Goal: Register for event/course: Sign up to attend an event or enroll in a course

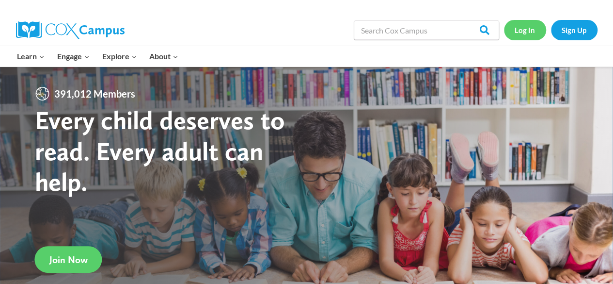
click at [530, 32] on link "Log In" at bounding box center [525, 30] width 42 height 20
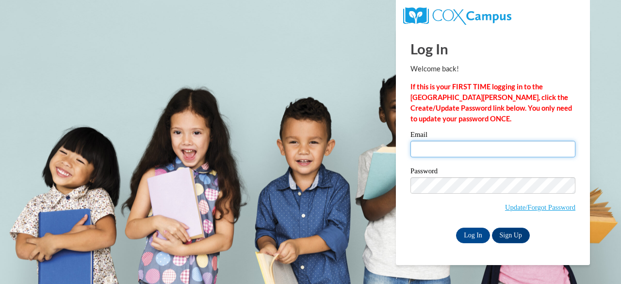
click at [474, 141] on input "Email" at bounding box center [492, 149] width 165 height 16
type input "[EMAIL_ADDRESS][DOMAIN_NAME]"
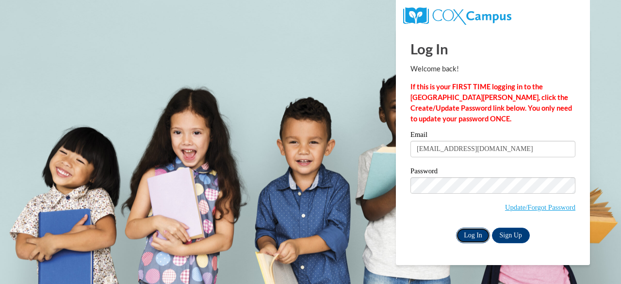
click at [466, 231] on input "Log In" at bounding box center [473, 235] width 34 height 16
click at [465, 236] on input "Log In" at bounding box center [473, 235] width 34 height 16
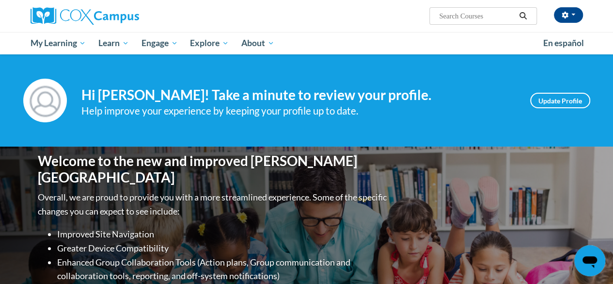
click at [455, 13] on input "Search..." at bounding box center [477, 16] width 78 height 12
click at [458, 22] on span "Search Search..." at bounding box center [483, 15] width 107 height 17
click at [460, 14] on input "Search..." at bounding box center [477, 16] width 78 height 12
click at [516, 16] on input "ecosytem" at bounding box center [477, 16] width 78 height 12
type input "ecosytem"
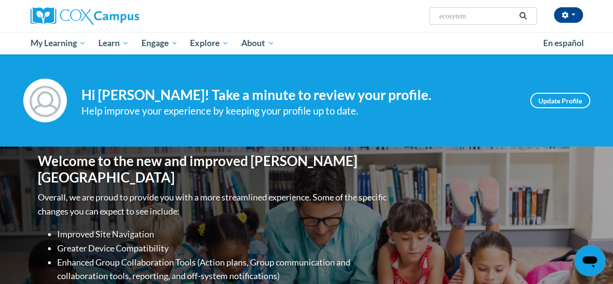
click at [525, 16] on icon "Search" at bounding box center [523, 15] width 9 height 7
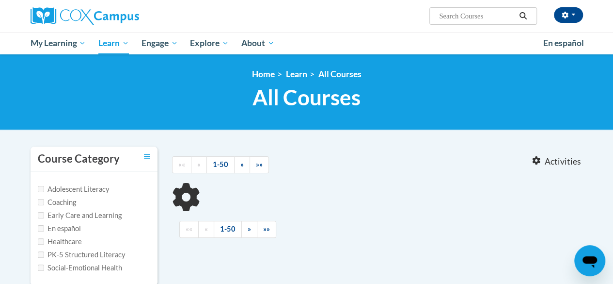
type input "ecosytem"
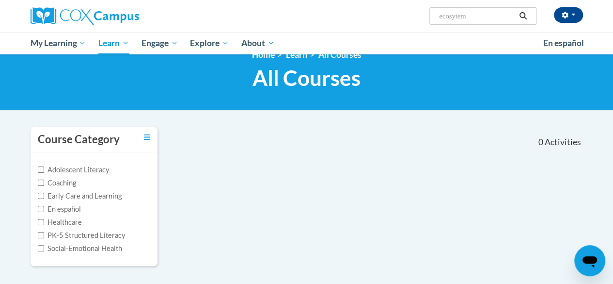
scroll to position [39, 0]
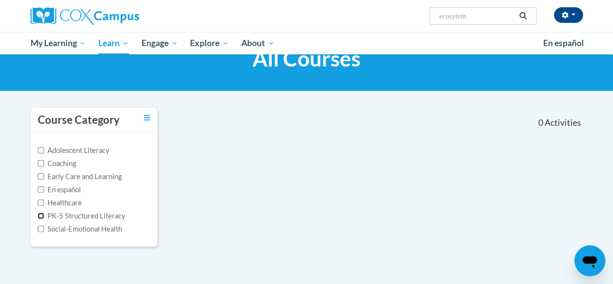
click at [38, 216] on input "PK-5 Structured Literacy" at bounding box center [41, 215] width 6 height 6
checkbox input "true"
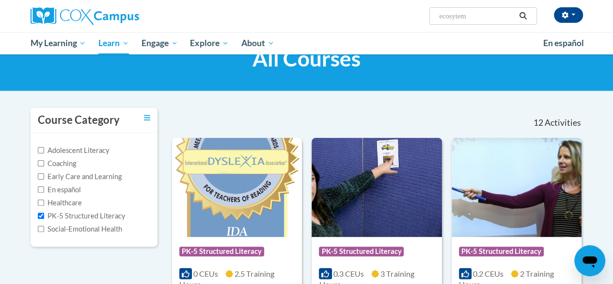
click at [458, 18] on input "ecosytem" at bounding box center [477, 16] width 78 height 12
click at [479, 16] on input "ecosystem" at bounding box center [477, 16] width 78 height 12
type input "ecosystem"
click at [526, 15] on icon "Search" at bounding box center [523, 15] width 9 height 7
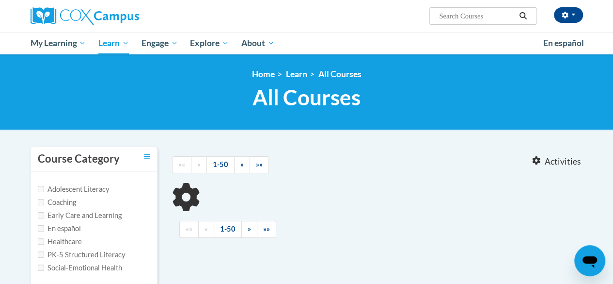
type input "ecosystem"
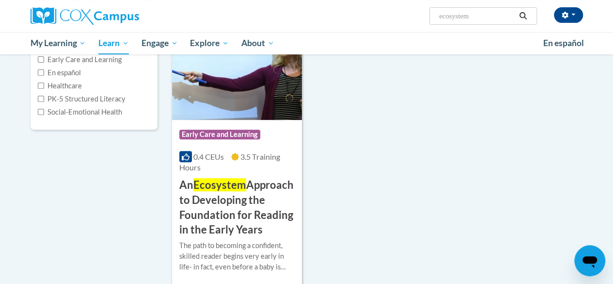
scroll to position [157, 0]
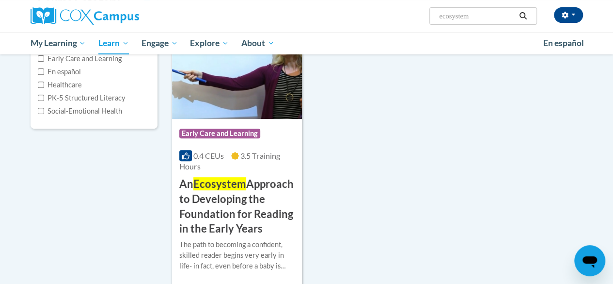
click at [261, 97] on img at bounding box center [237, 69] width 130 height 99
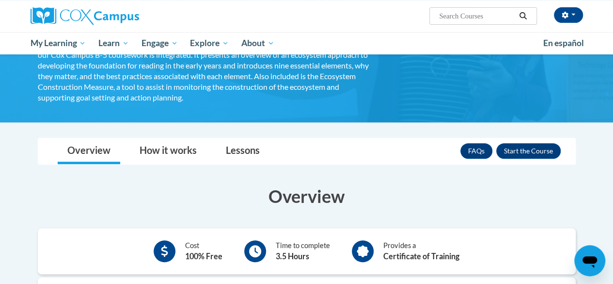
scroll to position [184, 0]
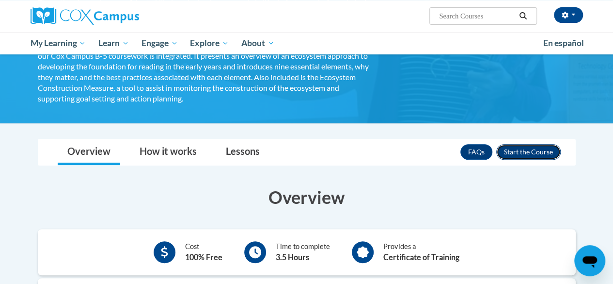
click at [521, 151] on button "Enroll" at bounding box center [529, 152] width 64 height 16
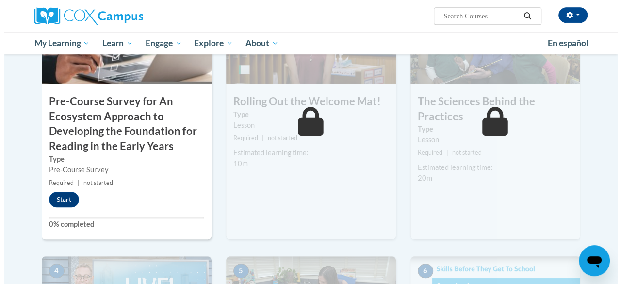
scroll to position [349, 0]
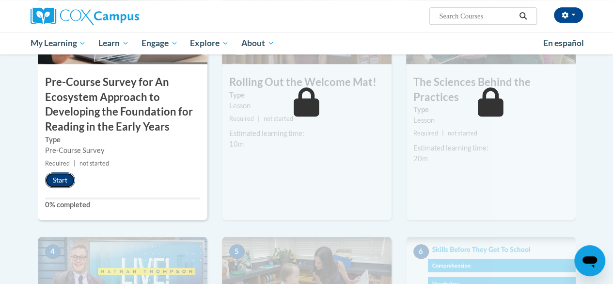
click at [53, 176] on button "Start" at bounding box center [60, 180] width 30 height 16
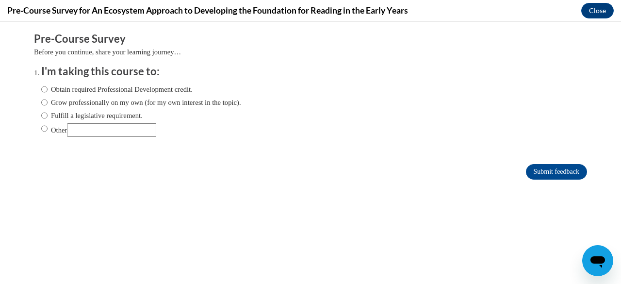
scroll to position [0, 0]
click at [41, 89] on input "Obtain required Professional Development credit." at bounding box center [44, 89] width 6 height 11
radio input "true"
click at [565, 171] on input "Submit feedback" at bounding box center [556, 172] width 61 height 16
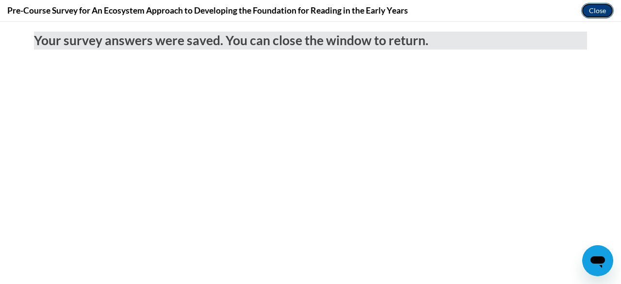
click at [586, 12] on button "Close" at bounding box center [597, 11] width 32 height 16
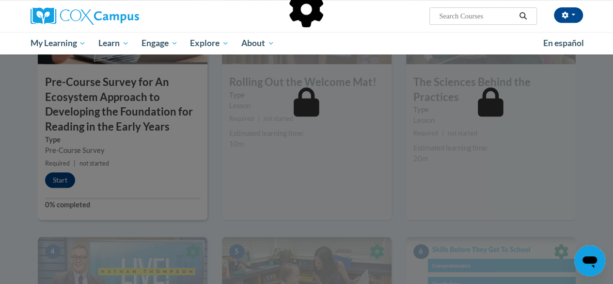
click at [67, 169] on div at bounding box center [306, 142] width 613 height 284
click at [59, 182] on div at bounding box center [306, 142] width 613 height 284
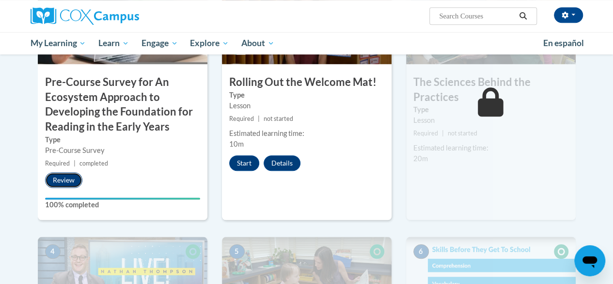
click at [65, 177] on button "Review" at bounding box center [63, 180] width 37 height 16
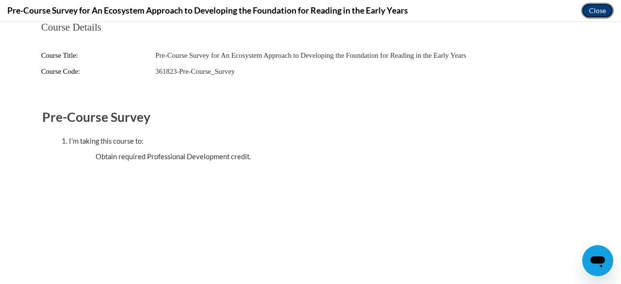
click at [608, 5] on button "Close" at bounding box center [597, 11] width 32 height 16
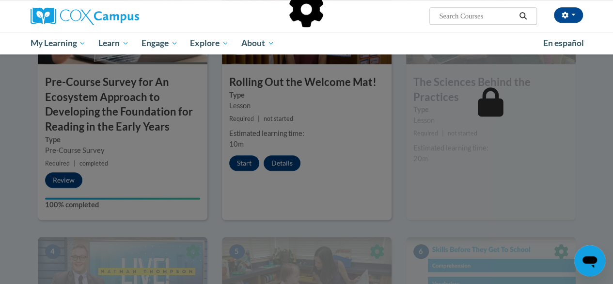
click at [234, 165] on div at bounding box center [306, 142] width 613 height 284
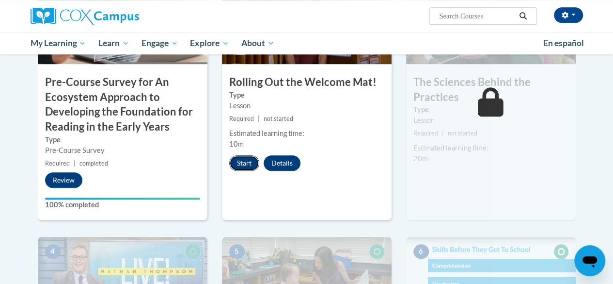
click at [245, 162] on button "Start" at bounding box center [244, 163] width 30 height 16
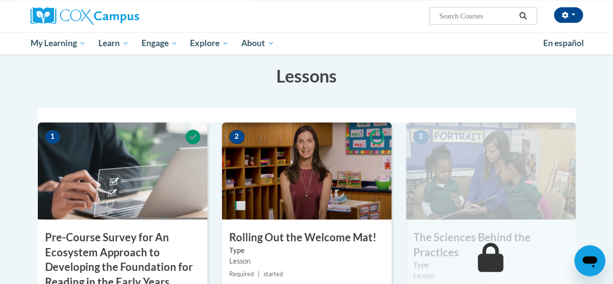
scroll to position [213, 0]
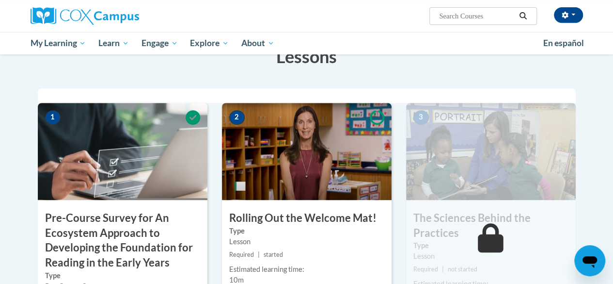
click at [280, 160] on img at bounding box center [307, 151] width 170 height 97
click at [271, 163] on img at bounding box center [307, 151] width 170 height 97
click at [236, 120] on span "2" at bounding box center [237, 117] width 16 height 15
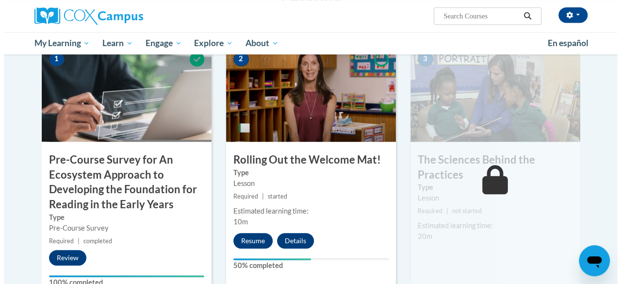
scroll to position [291, 0]
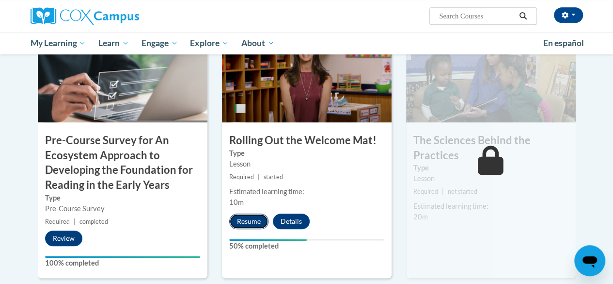
click at [241, 225] on button "Resume" at bounding box center [248, 221] width 39 height 16
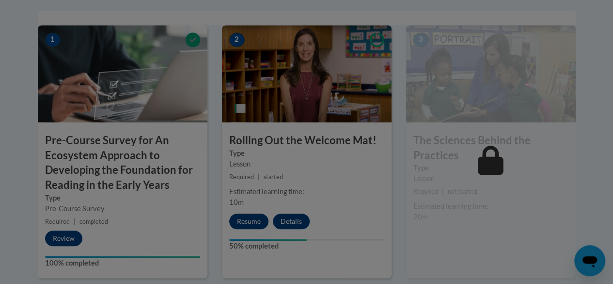
click at [241, 225] on div at bounding box center [306, 142] width 613 height 284
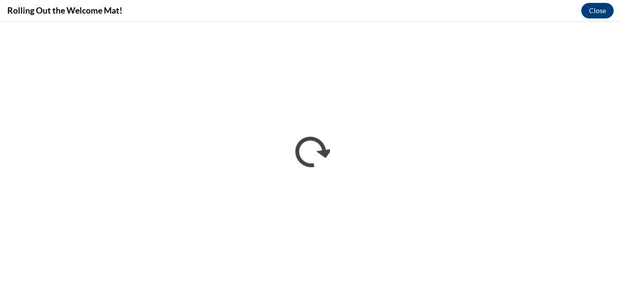
scroll to position [0, 0]
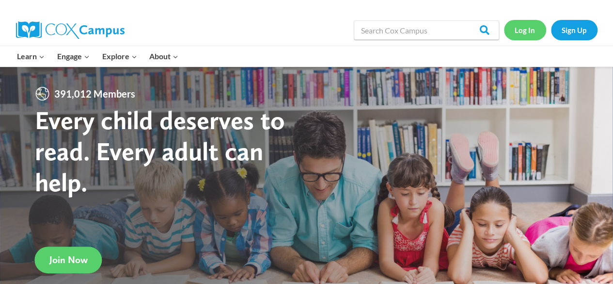
click at [520, 28] on link "Log In" at bounding box center [525, 30] width 42 height 20
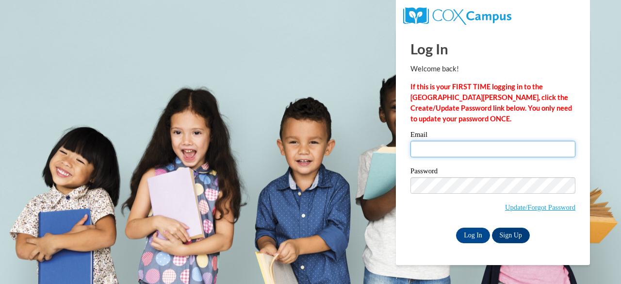
click at [495, 142] on input "Email" at bounding box center [492, 149] width 165 height 16
type input "[EMAIL_ADDRESS][DOMAIN_NAME]"
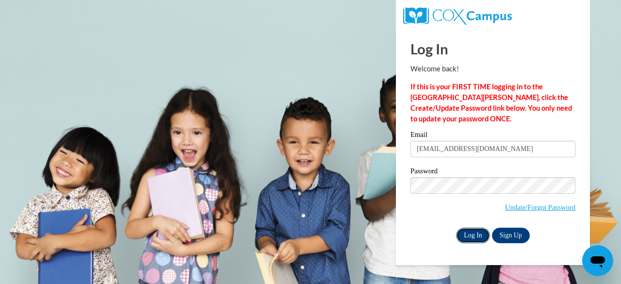
click at [468, 227] on input "Log In" at bounding box center [473, 235] width 34 height 16
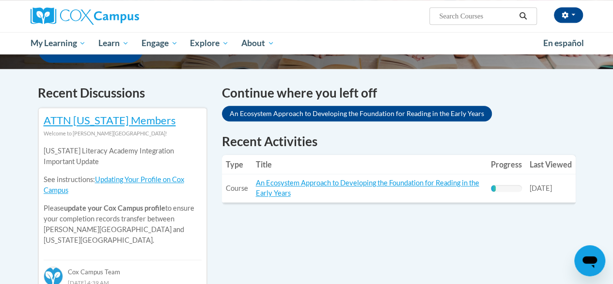
scroll to position [291, 0]
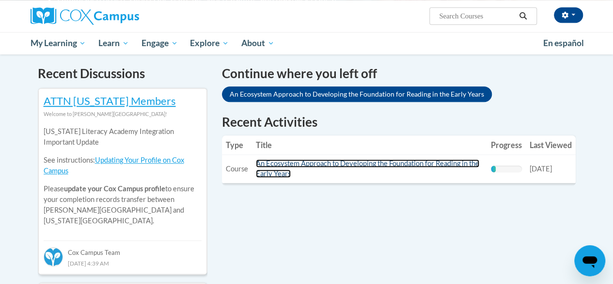
click at [388, 162] on link "An Ecosystem Approach to Developing the Foundation for Reading in the Early Yea…" at bounding box center [368, 168] width 224 height 18
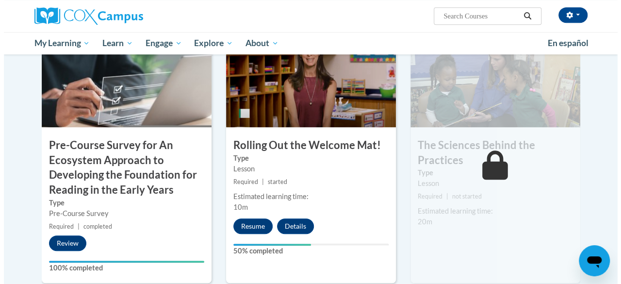
scroll to position [282, 0]
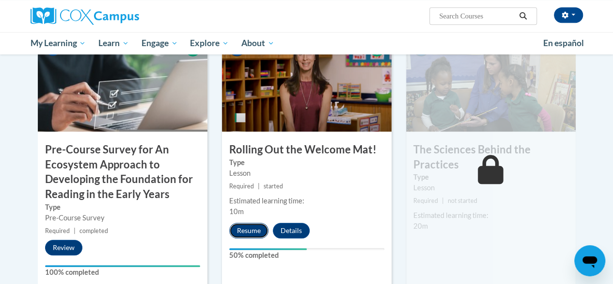
click at [253, 223] on button "Resume" at bounding box center [248, 231] width 39 height 16
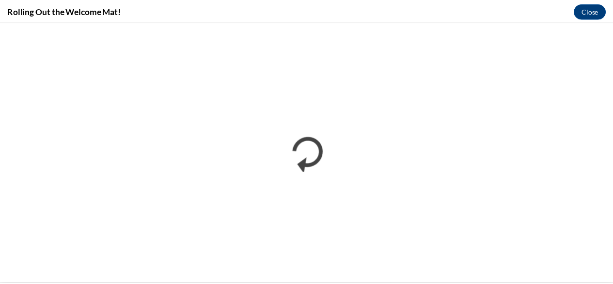
scroll to position [0, 0]
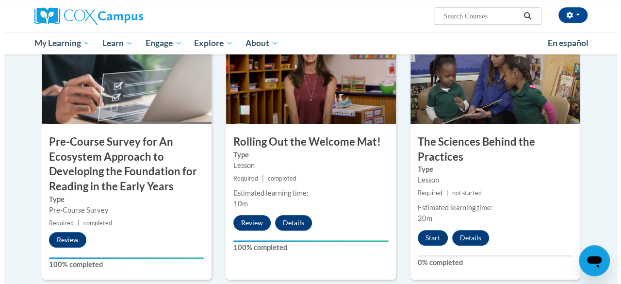
scroll to position [297, 0]
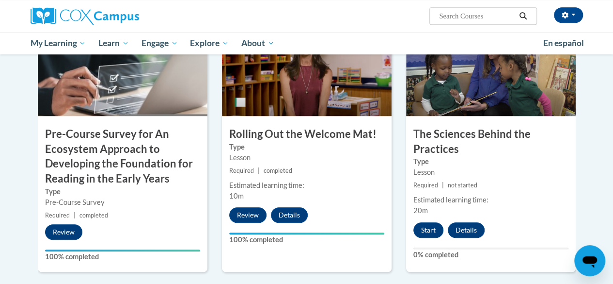
click at [481, 107] on img at bounding box center [491, 67] width 170 height 97
click at [429, 228] on button "Start" at bounding box center [429, 230] width 30 height 16
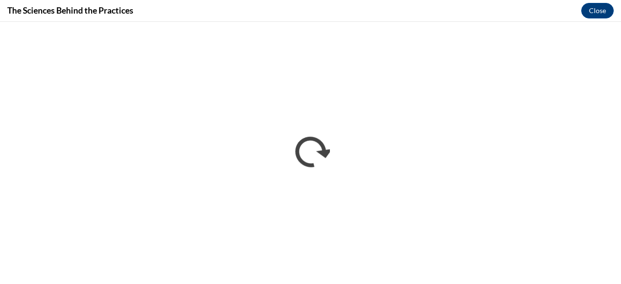
scroll to position [0, 0]
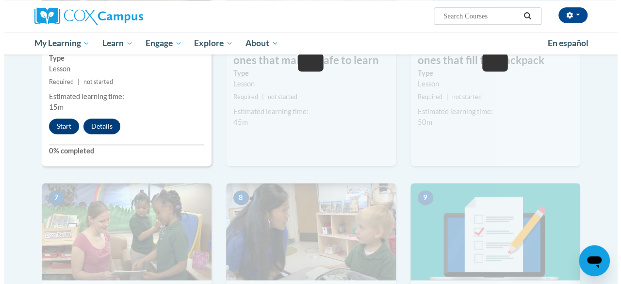
scroll to position [660, 0]
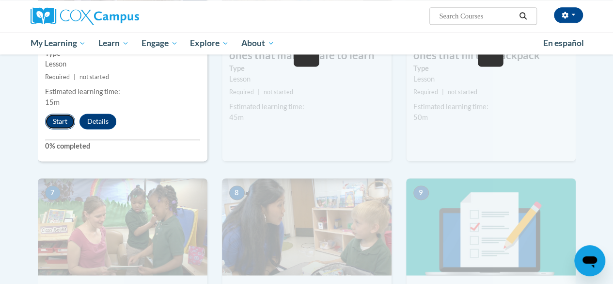
click at [55, 123] on button "Start" at bounding box center [60, 121] width 30 height 16
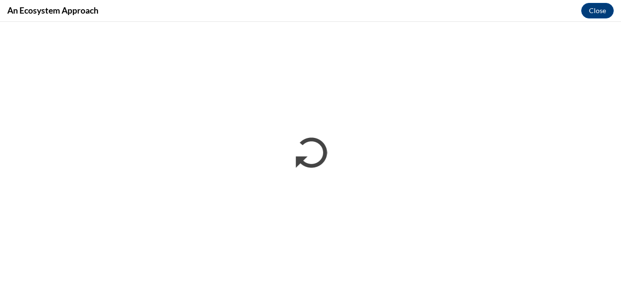
scroll to position [0, 0]
